Goal: Find specific page/section: Find specific page/section

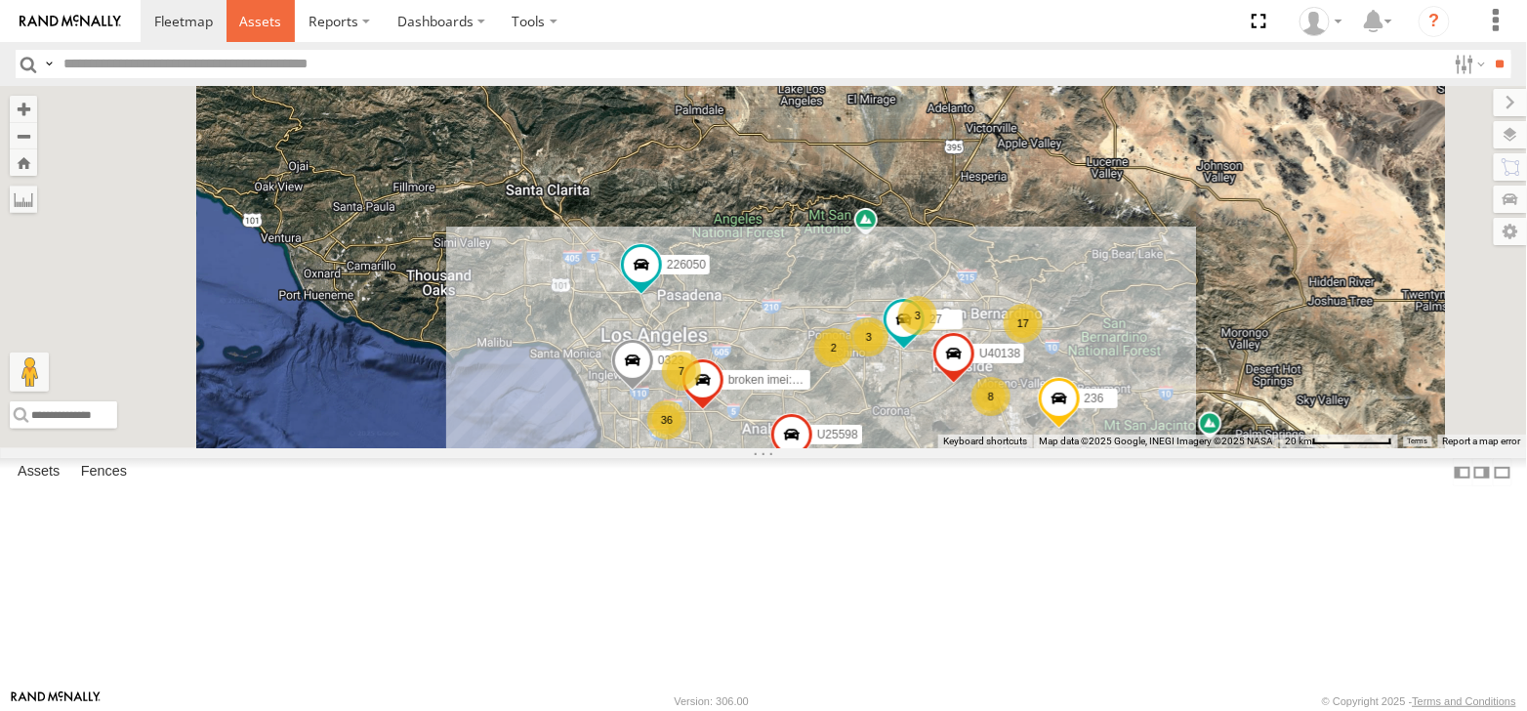
click at [254, 16] on span at bounding box center [260, 21] width 42 height 19
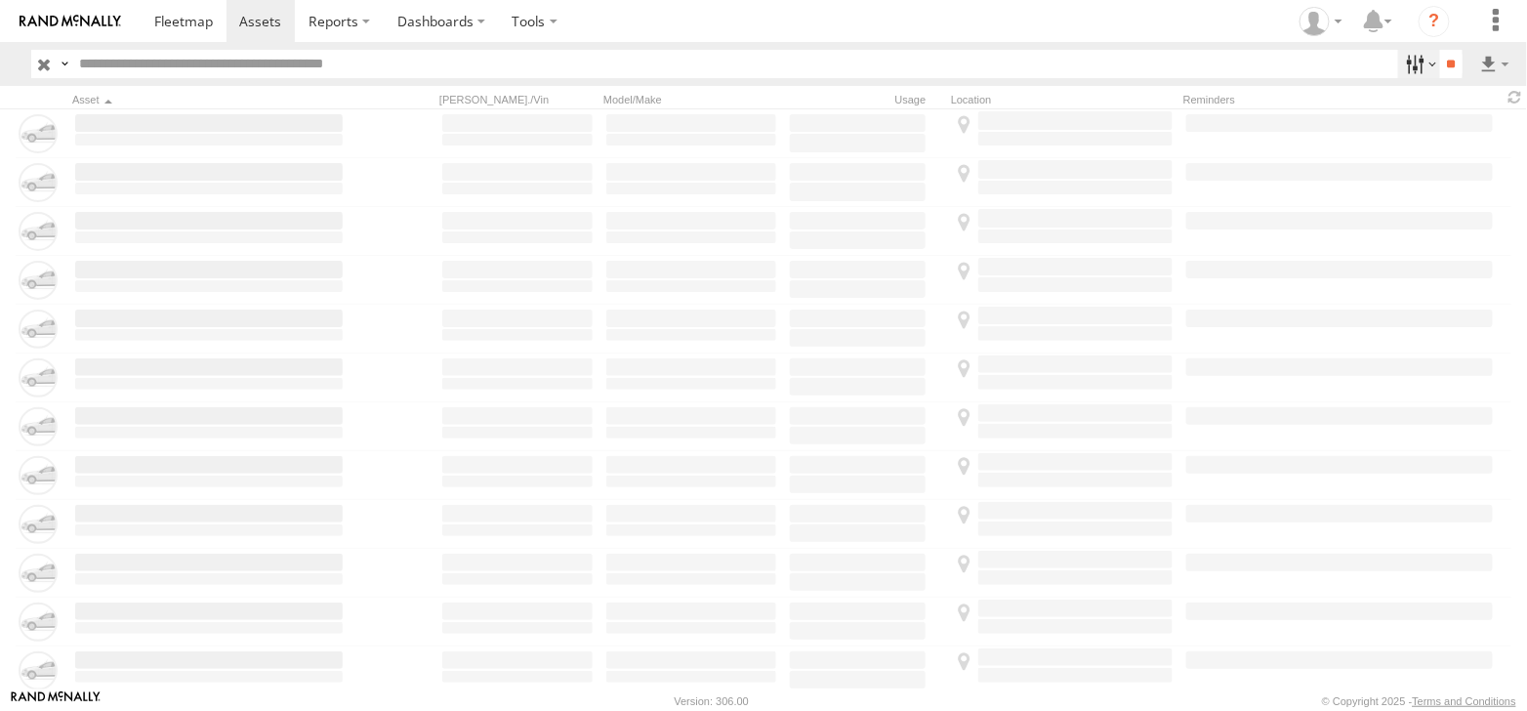
click at [1419, 62] on label at bounding box center [1419, 64] width 42 height 28
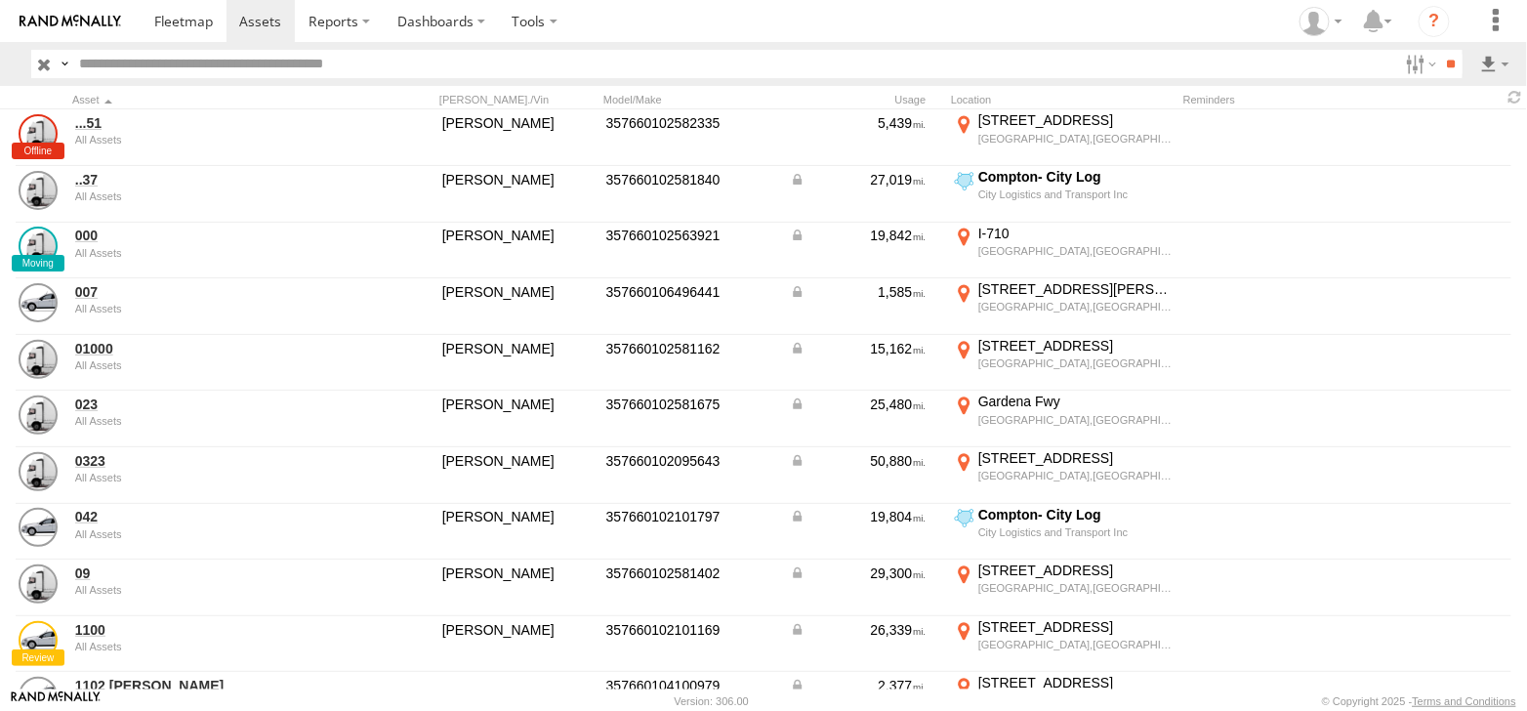
click at [0, 0] on span at bounding box center [0, 0] width 0 height 0
click at [1453, 63] on input "**" at bounding box center [1451, 64] width 22 height 28
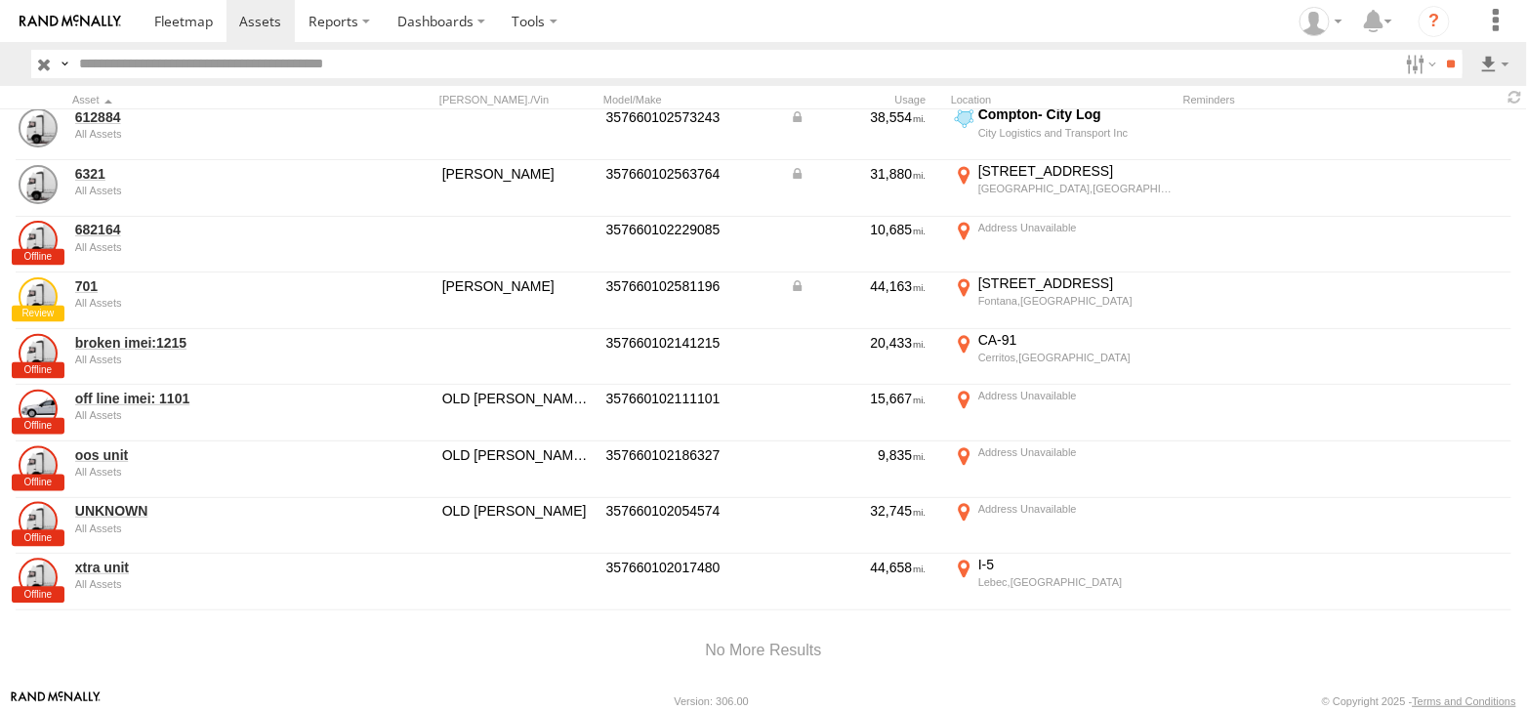
scroll to position [1269, 0]
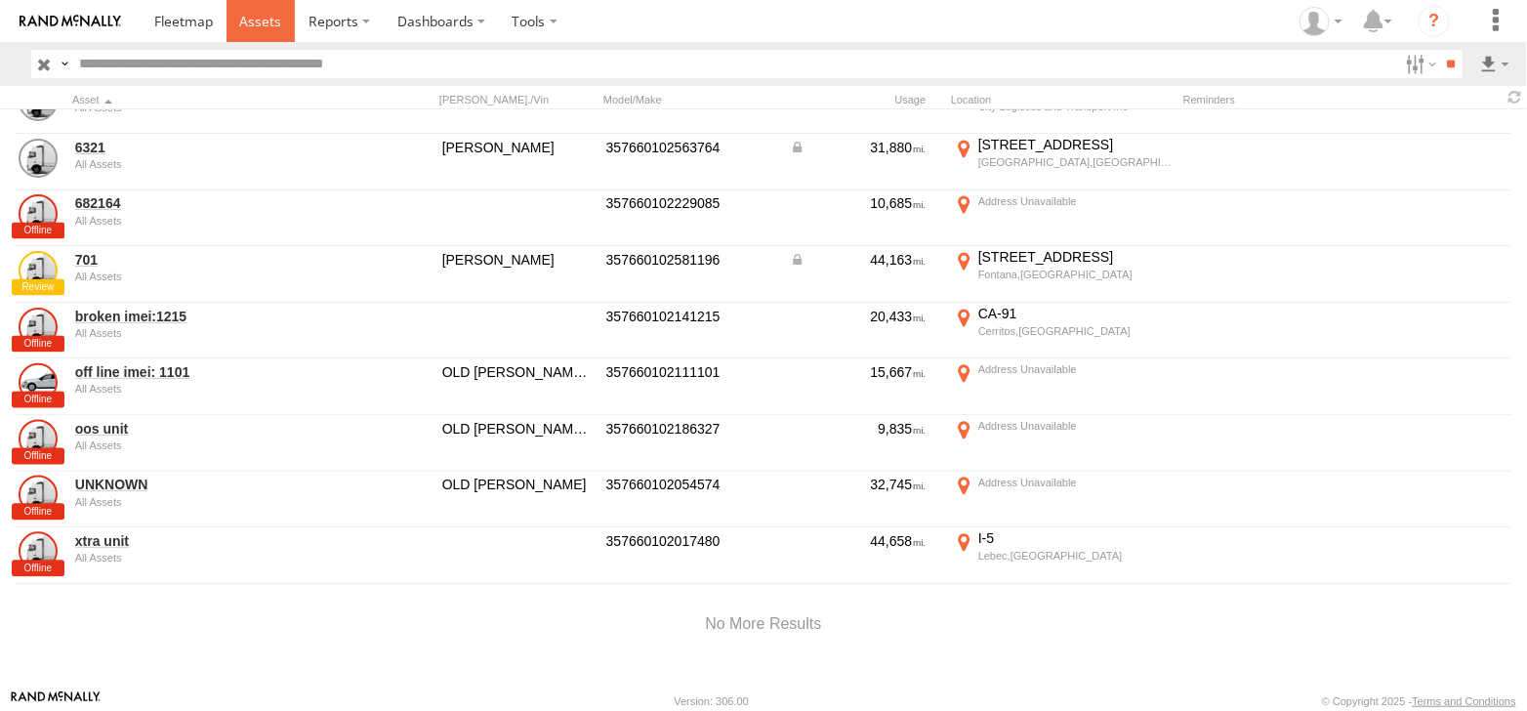
click at [273, 23] on span at bounding box center [260, 21] width 42 height 19
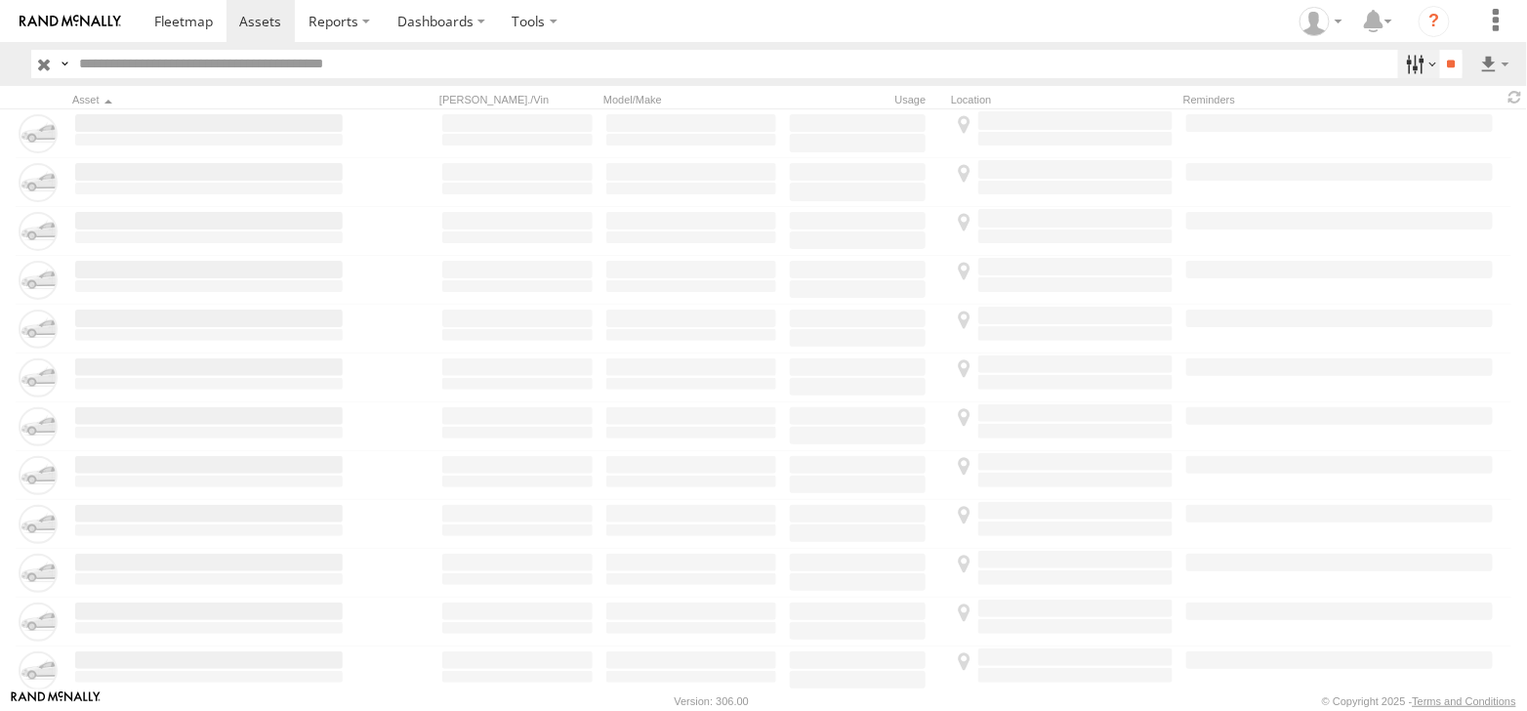
click at [1423, 58] on label at bounding box center [1419, 64] width 42 height 28
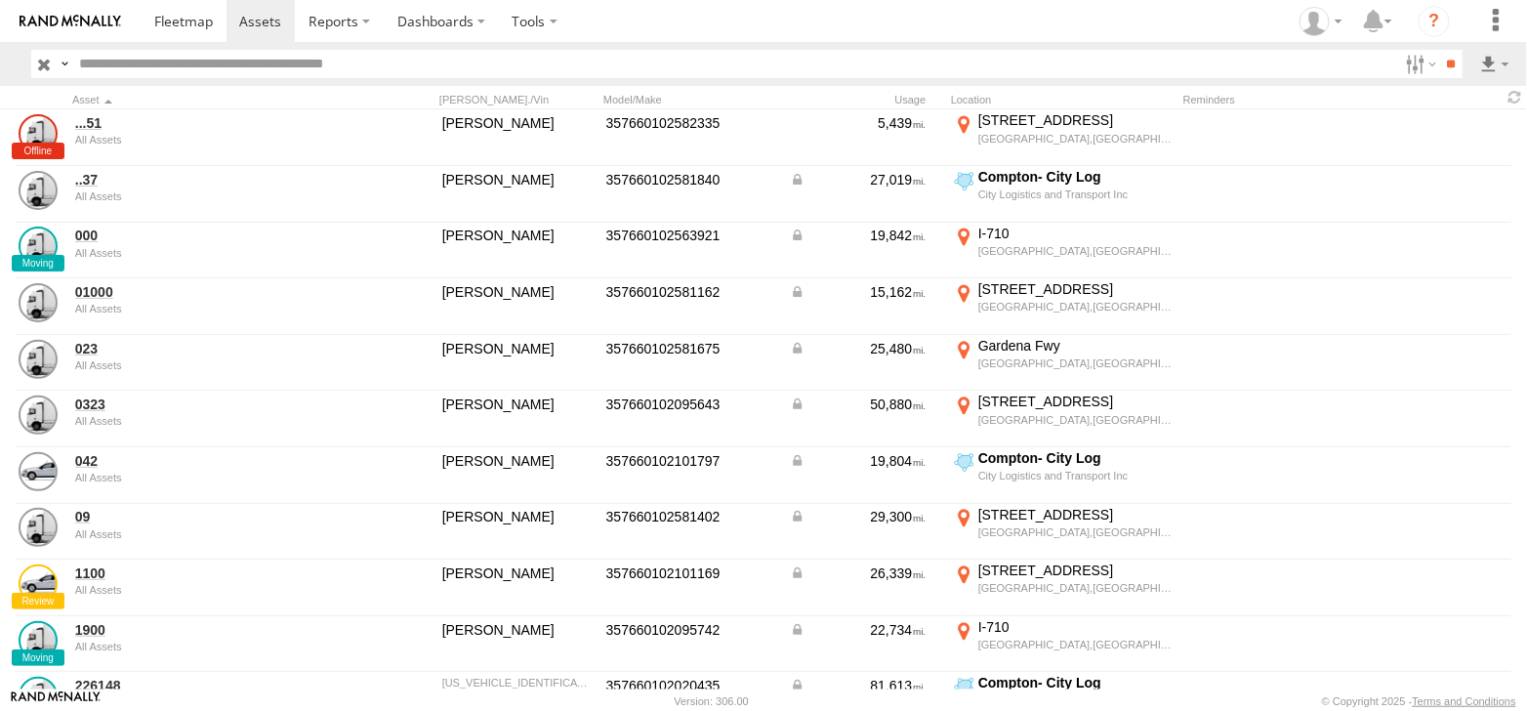
click at [0, 0] on span at bounding box center [0, 0] width 0 height 0
click at [1447, 72] on input "**" at bounding box center [1451, 64] width 22 height 28
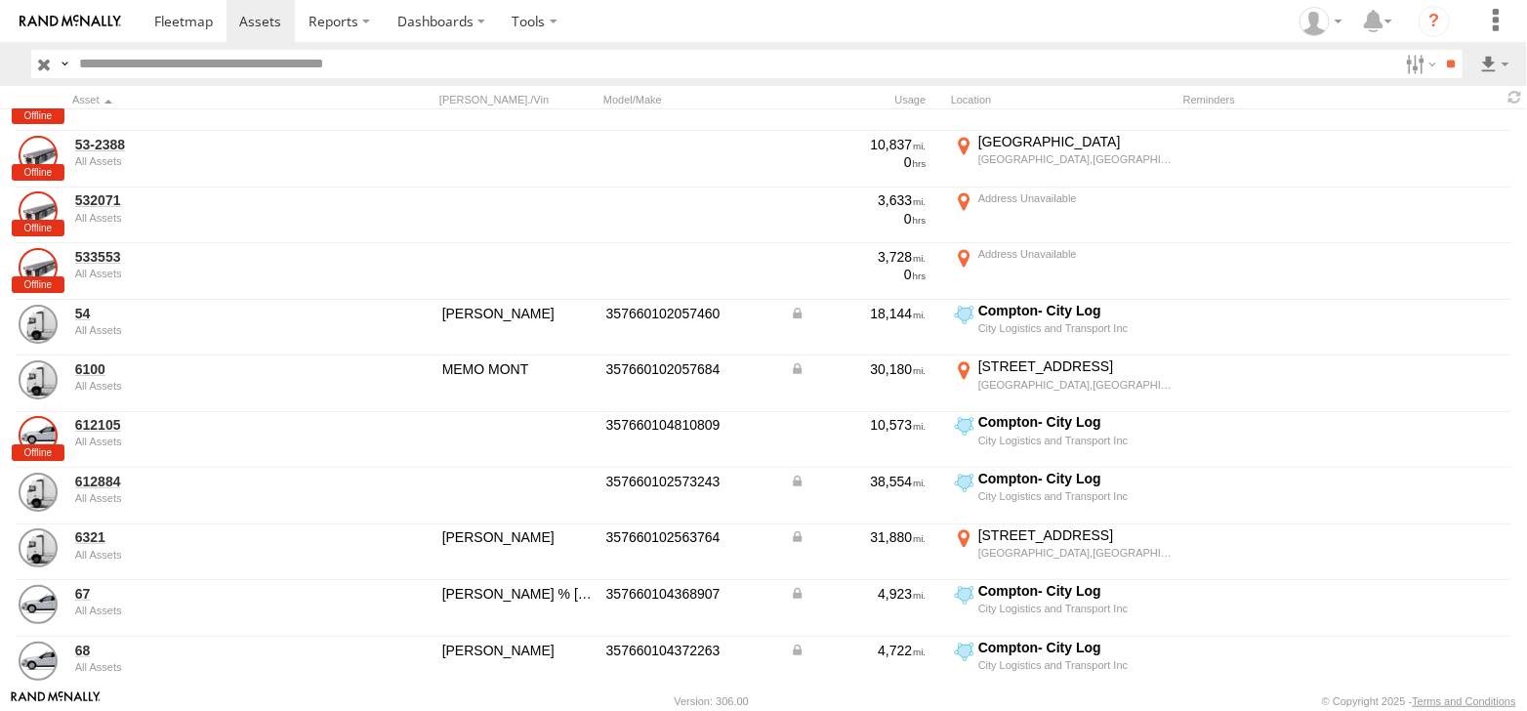
scroll to position [2538, 0]
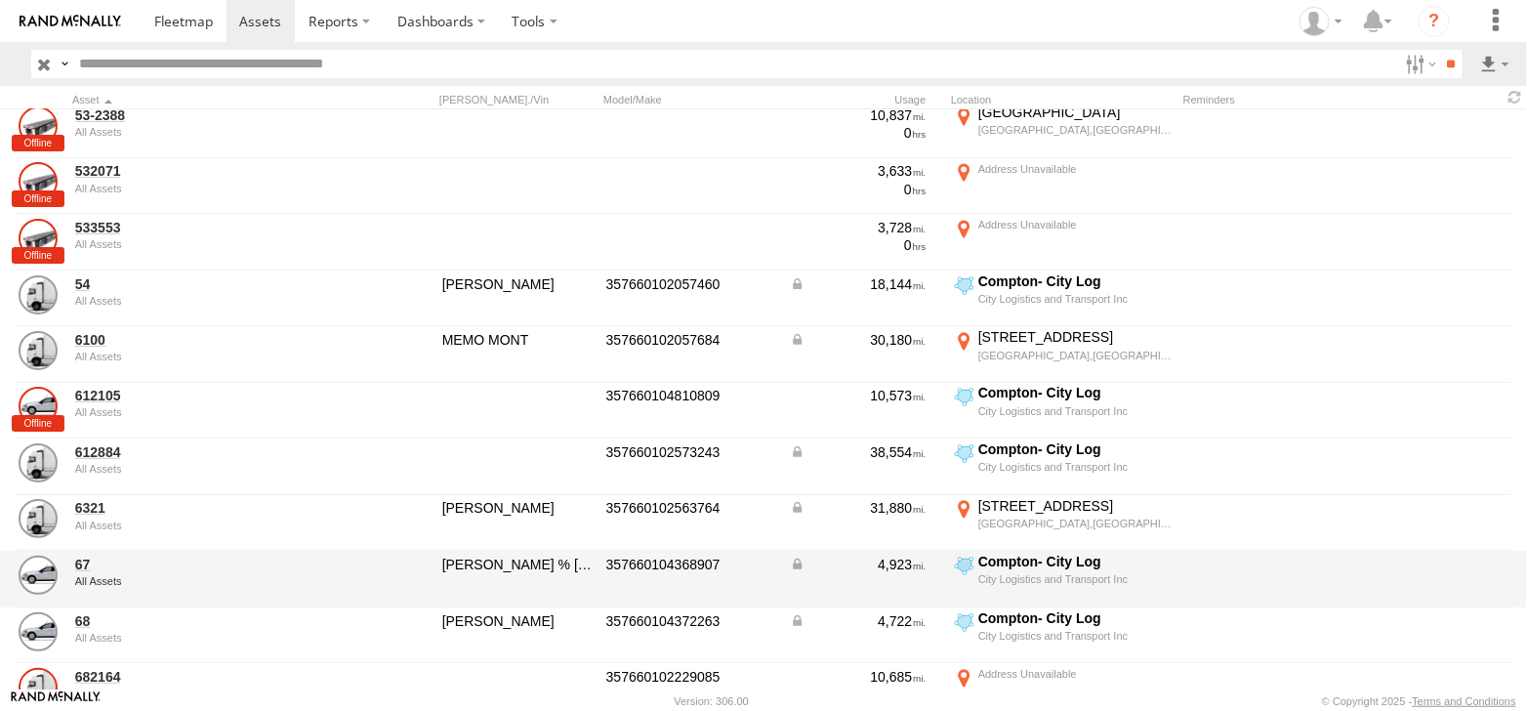
click at [106, 575] on div "All Assets" at bounding box center [208, 581] width 267 height 12
